Goal: Check status: Check status

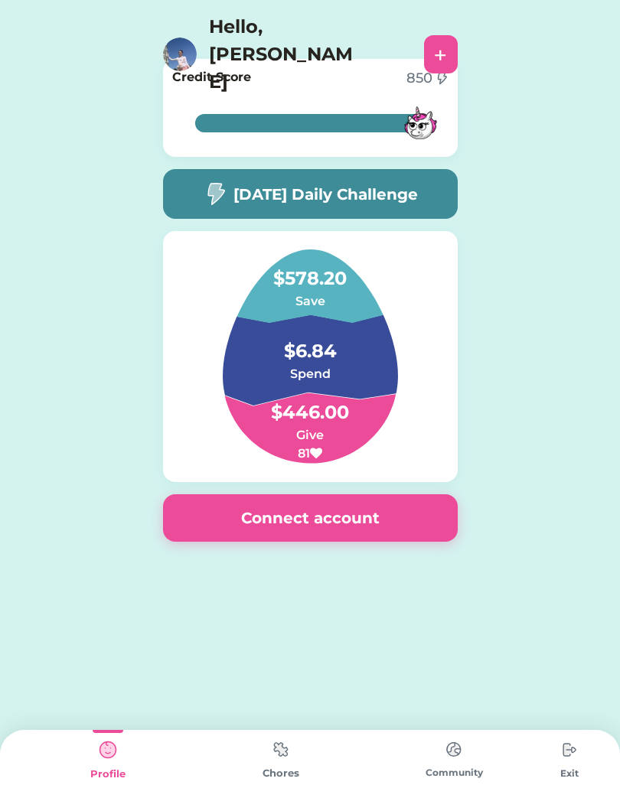
click at [568, 756] on img at bounding box center [569, 749] width 31 height 31
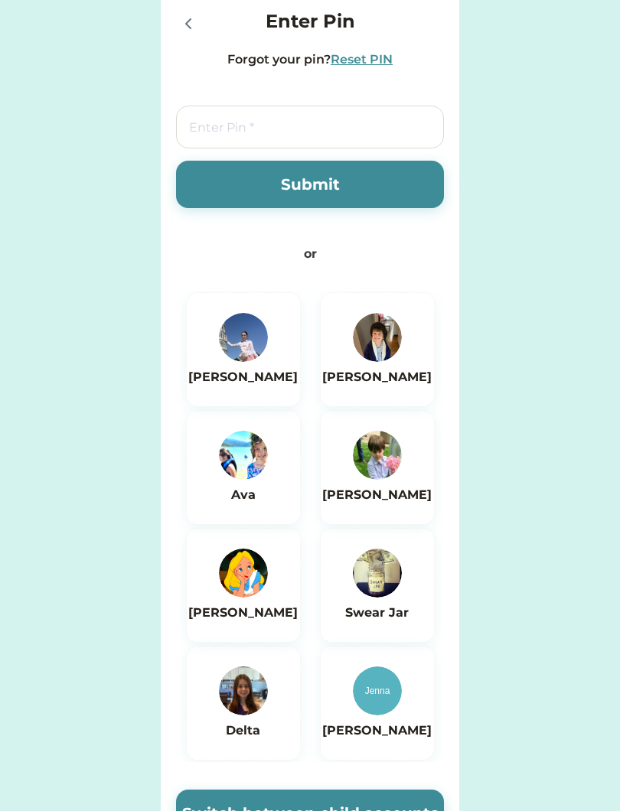
click at [567, 750] on div "Enter Pin Forgot your pin? Reset PIN Submit or Cecilia Thomas Ava Michael Ellie…" at bounding box center [310, 495] width 620 height 990
click at [386, 124] on input "tel" at bounding box center [310, 127] width 268 height 43
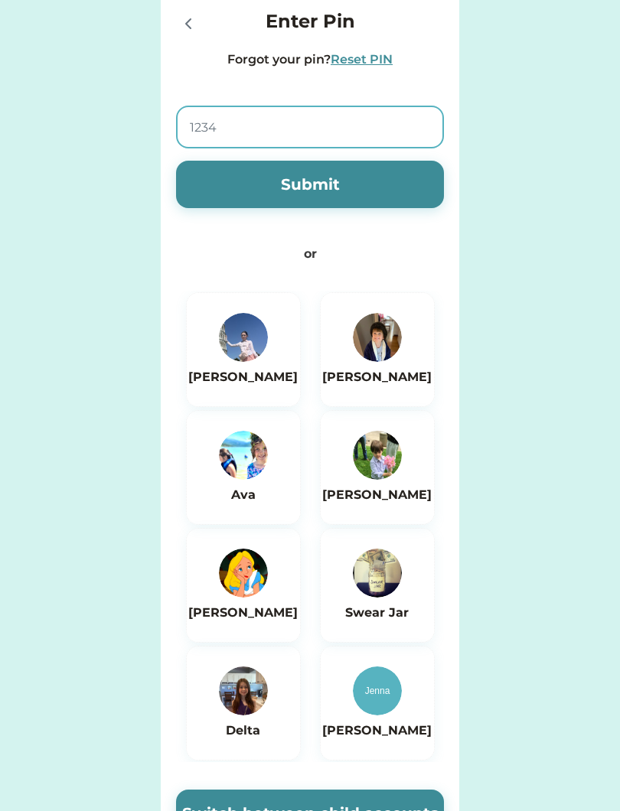
click at [436, 186] on button "Submit" at bounding box center [310, 184] width 268 height 47
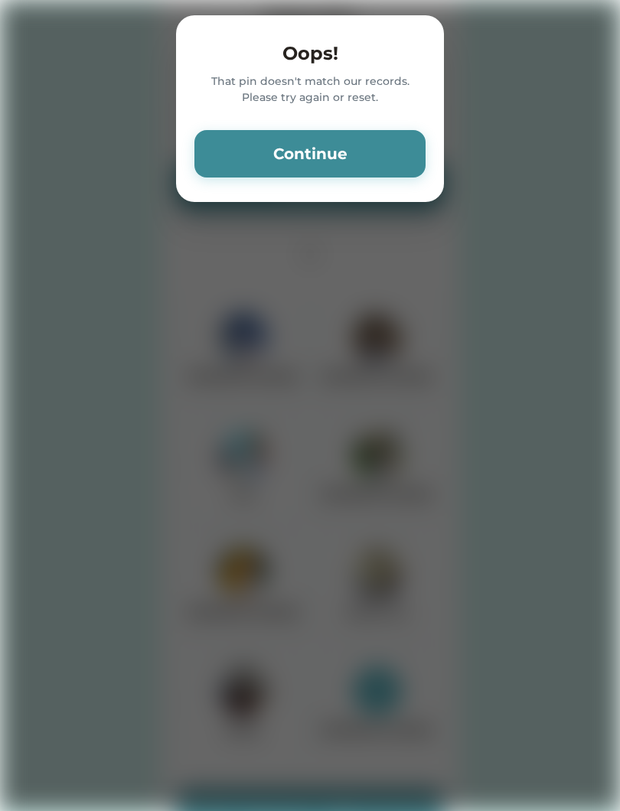
click at [362, 141] on button "Continue" at bounding box center [309, 153] width 231 height 47
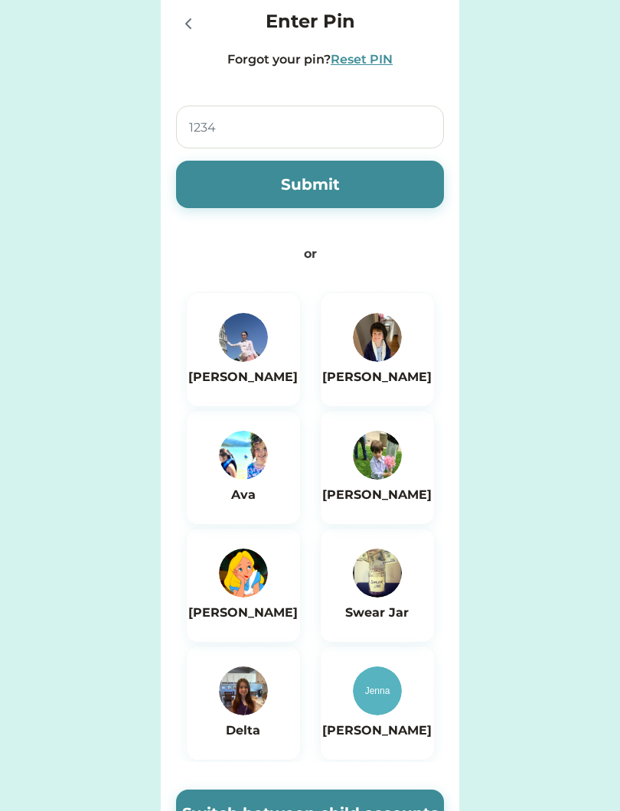
click at [329, 128] on input "1234" at bounding box center [310, 127] width 268 height 43
type input "1"
type input "6767"
click at [396, 176] on button "Submit" at bounding box center [310, 184] width 268 height 47
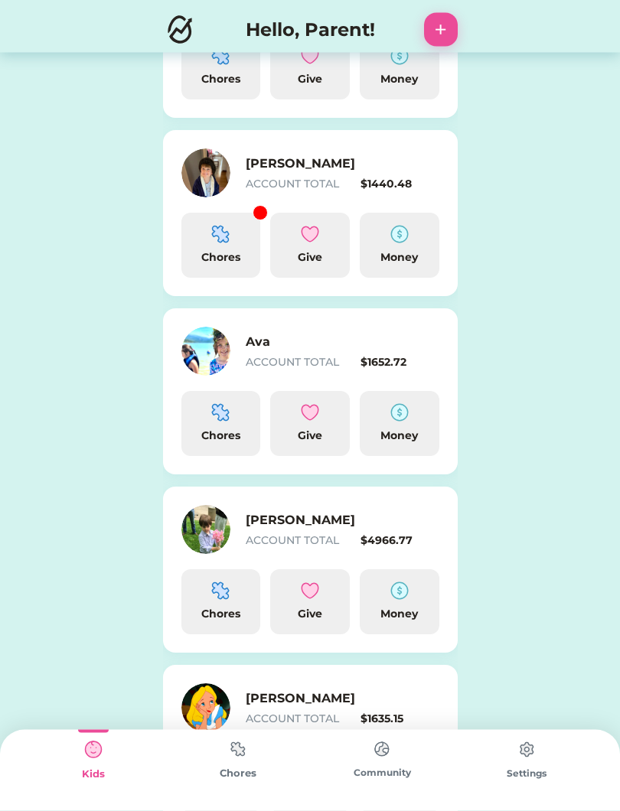
scroll to position [190, 0]
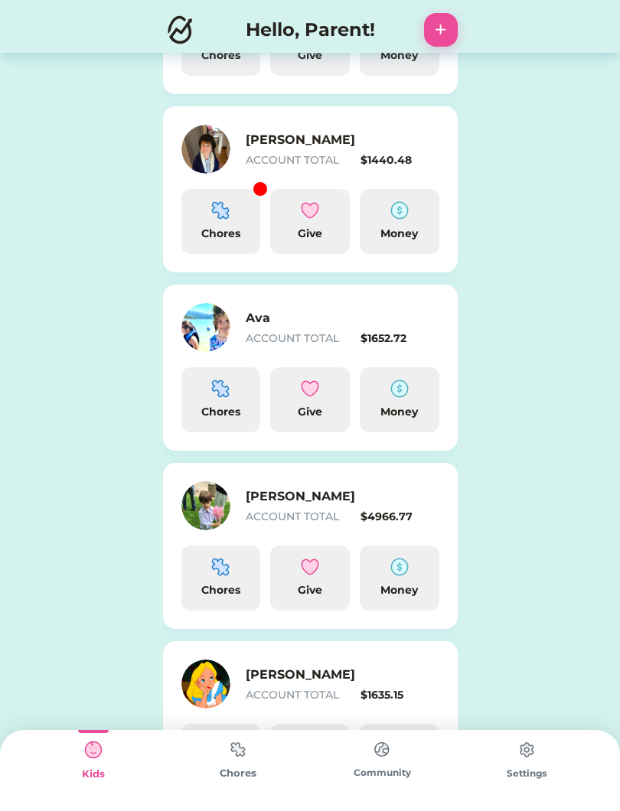
click at [338, 507] on div "[PERSON_NAME] ACCOUNT TOTAL $4966.77" at bounding box center [343, 505] width 194 height 37
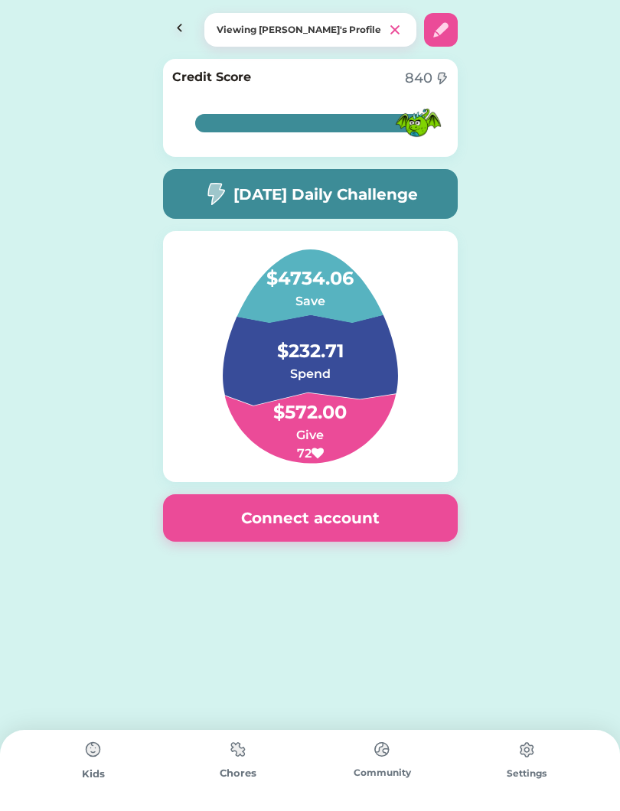
click at [447, 35] on img at bounding box center [440, 30] width 18 height 18
select select "2012"
